Goal: Navigation & Orientation: Understand site structure

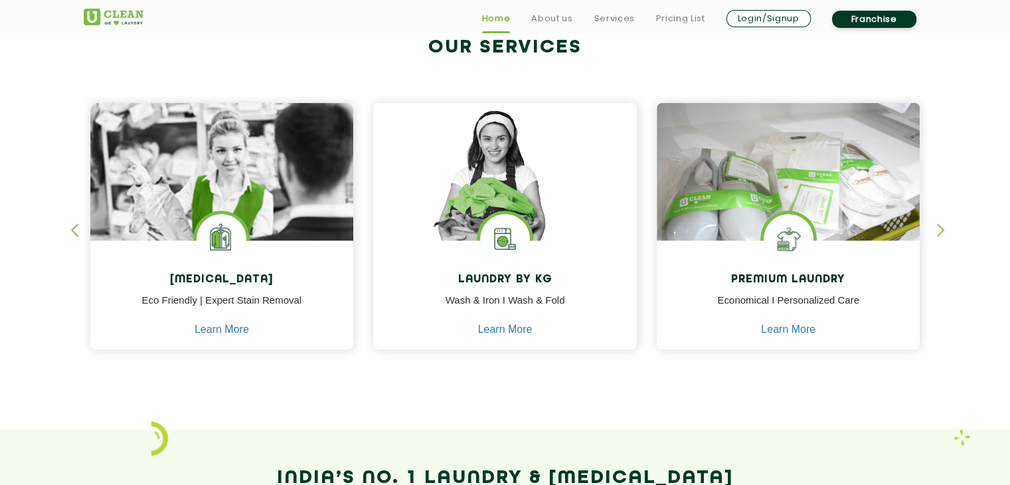
scroll to position [527, 0]
click at [933, 227] on div "[MEDICAL_DATA] Eco Friendly | Expert Stain Removal Learn More [MEDICAL_DATA] Ec…" at bounding box center [506, 213] width 864 height 329
click at [934, 227] on div "[MEDICAL_DATA] Eco Friendly | Expert Stain Removal Learn More [MEDICAL_DATA] Ec…" at bounding box center [506, 213] width 864 height 329
click at [947, 228] on div "button" at bounding box center [947, 241] width 20 height 37
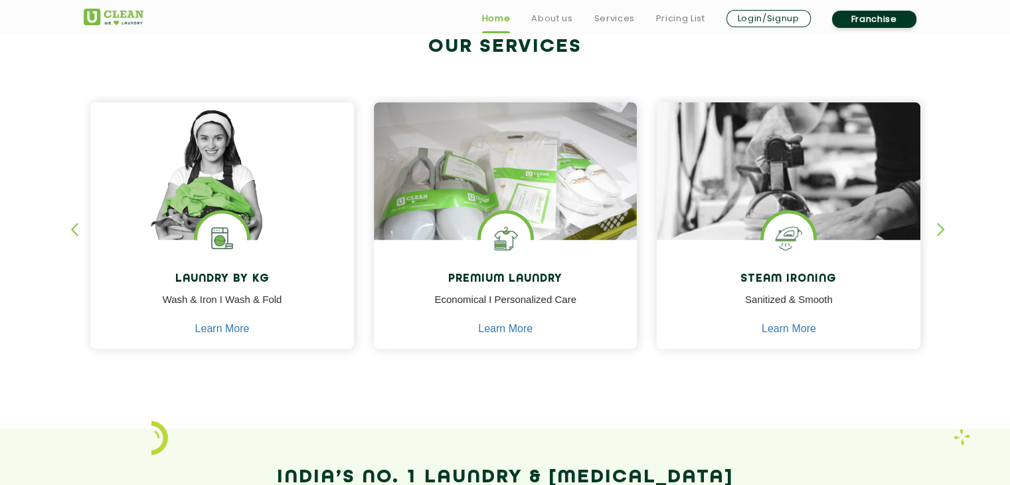
click at [947, 228] on div "button" at bounding box center [947, 241] width 20 height 37
click at [940, 232] on div "button" at bounding box center [947, 241] width 20 height 37
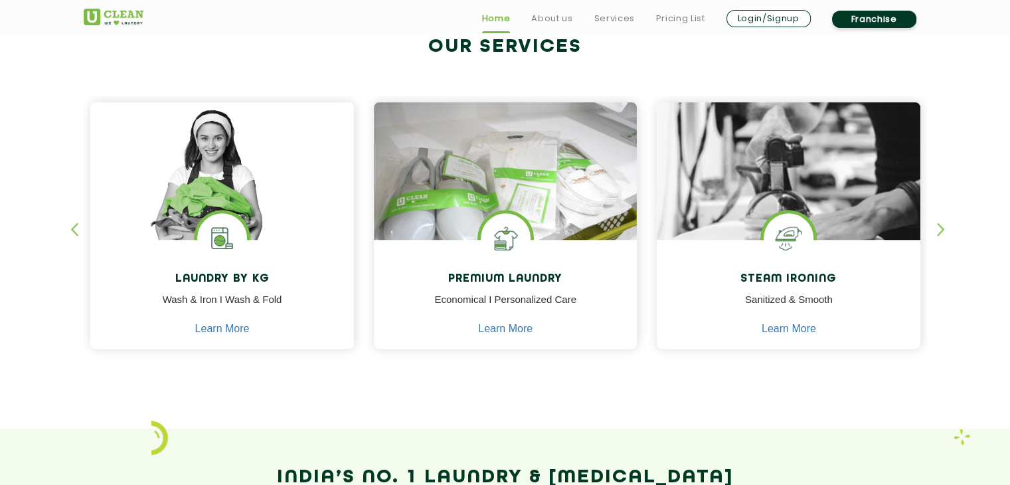
click at [939, 229] on div "button" at bounding box center [947, 241] width 20 height 37
click at [71, 225] on div "button" at bounding box center [80, 241] width 20 height 37
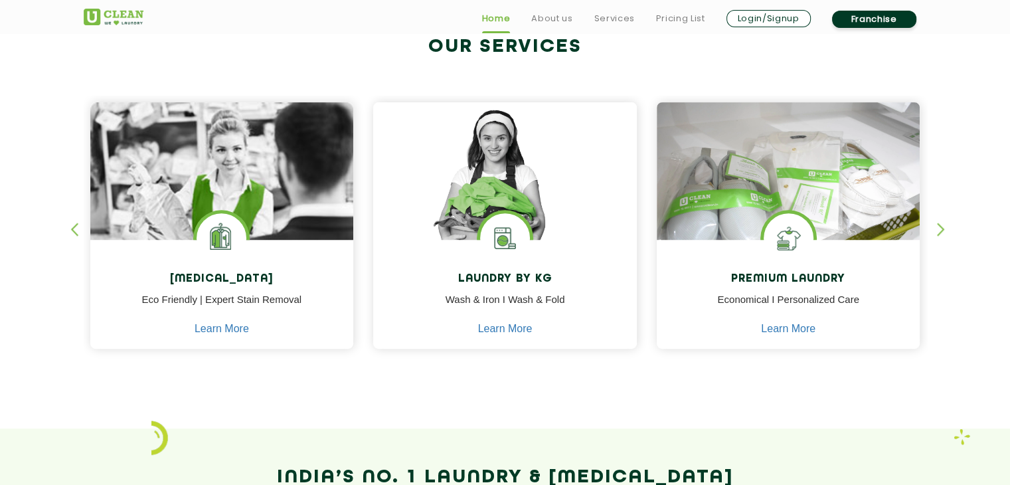
click at [75, 225] on div "button" at bounding box center [80, 241] width 20 height 37
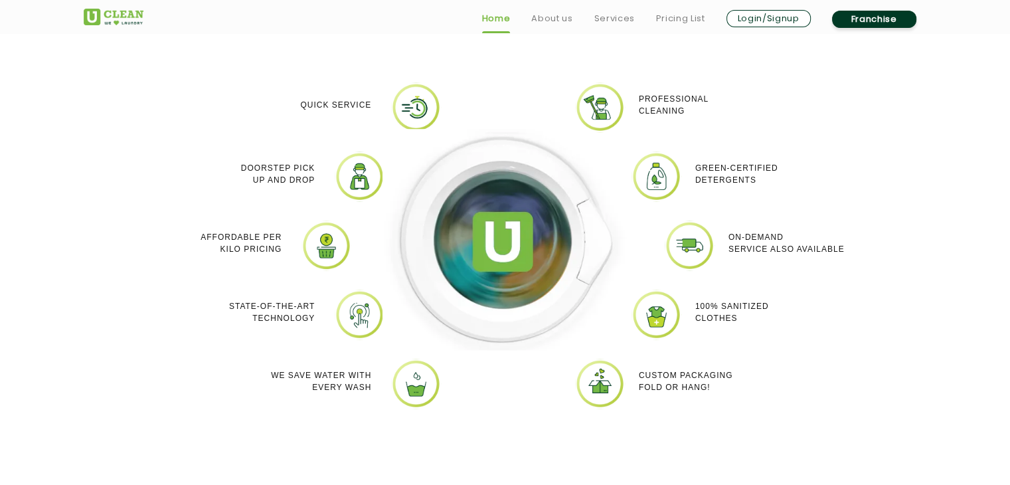
scroll to position [1192, 0]
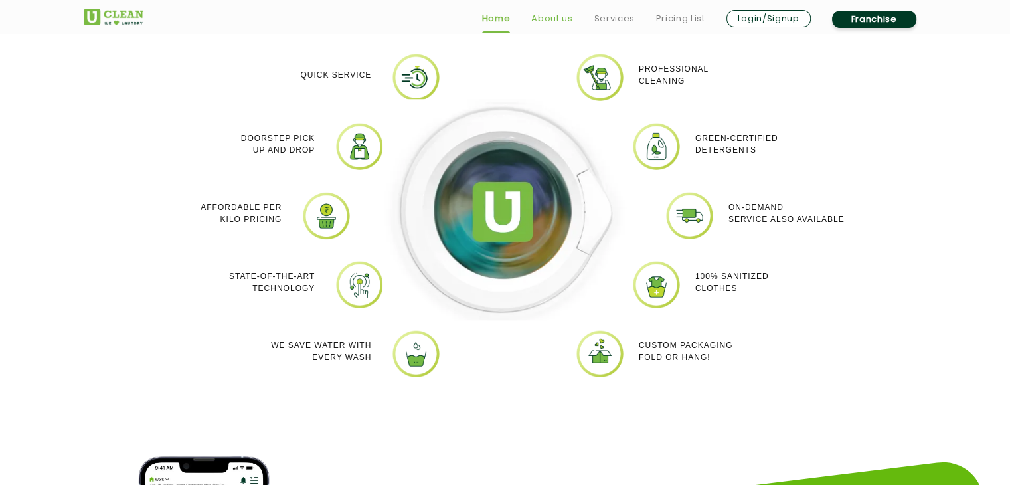
click at [561, 11] on link "About us" at bounding box center [551, 19] width 41 height 16
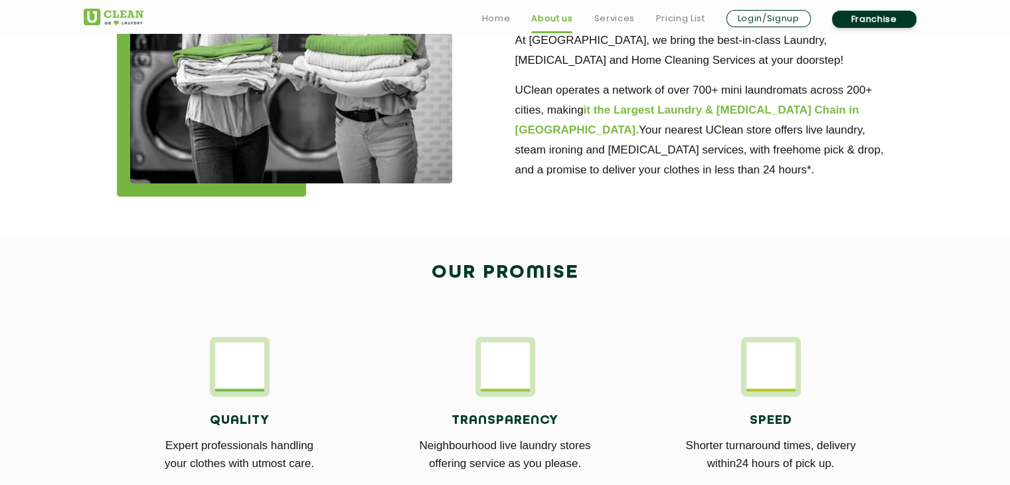
scroll to position [629, 0]
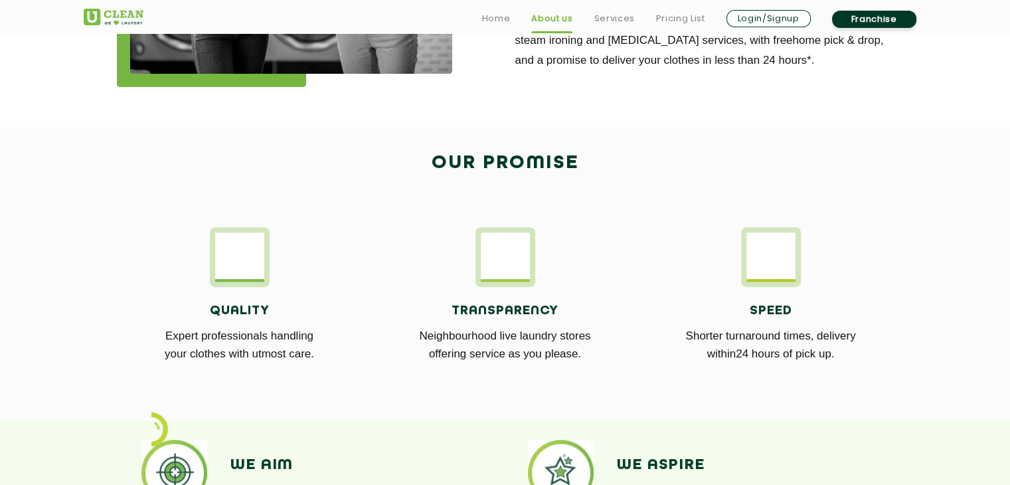
click at [498, 272] on img at bounding box center [505, 255] width 49 height 46
click at [747, 275] on img at bounding box center [771, 255] width 49 height 46
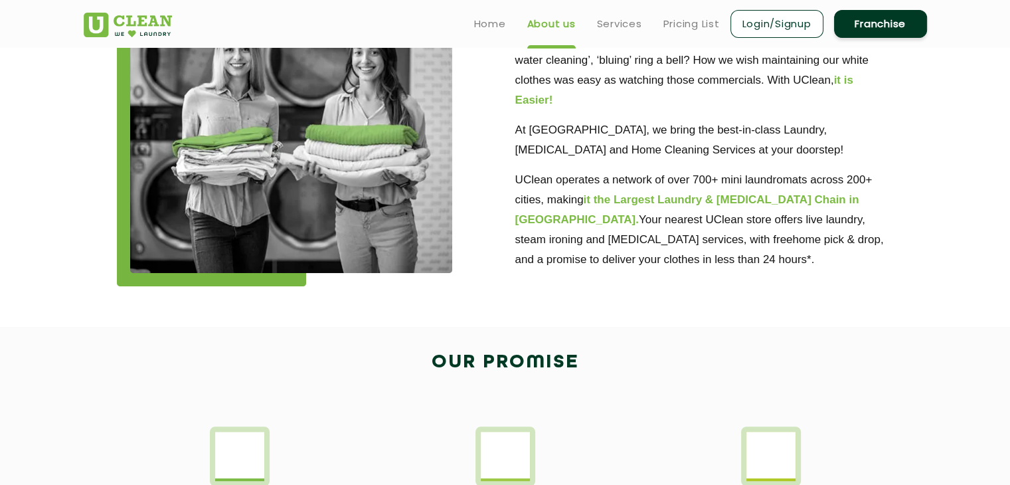
scroll to position [230, 0]
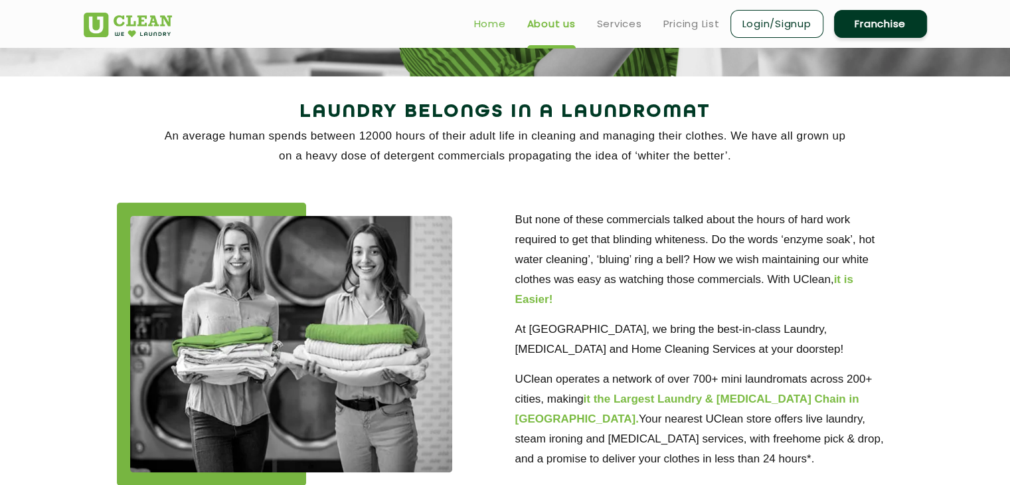
click at [484, 21] on link "Home" at bounding box center [490, 24] width 32 height 16
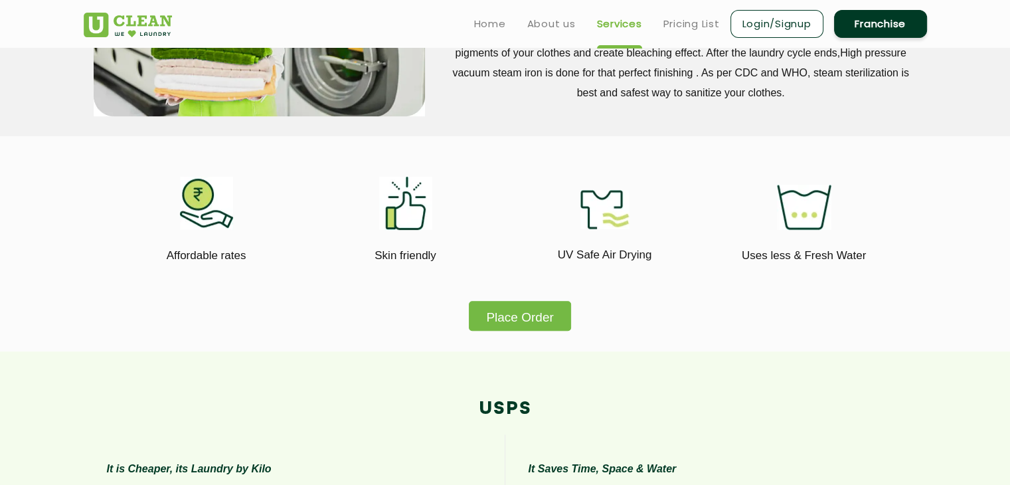
scroll to position [664, 0]
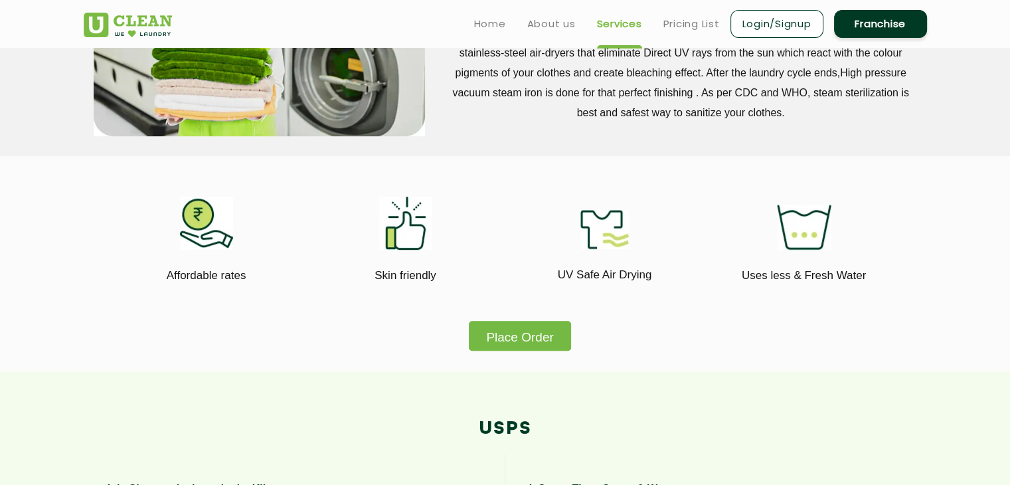
click at [359, 346] on div "Place Order" at bounding box center [506, 264] width 864 height 174
click at [217, 280] on p "Affordable rates" at bounding box center [206, 275] width 179 height 18
click at [202, 252] on div "Affordable rates" at bounding box center [206, 275] width 179 height 51
